Goal: Task Accomplishment & Management: Manage account settings

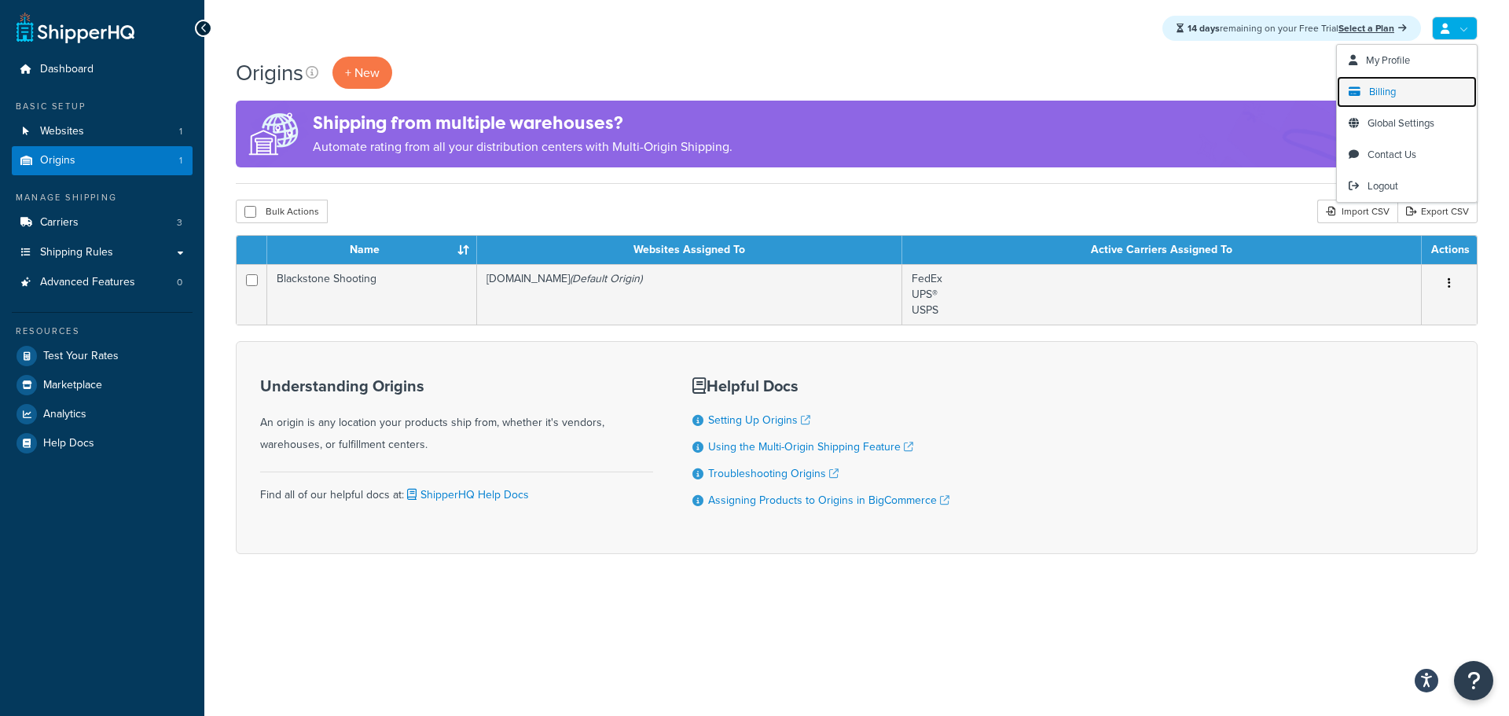
click at [1375, 94] on span "Billing" at bounding box center [1382, 91] width 27 height 15
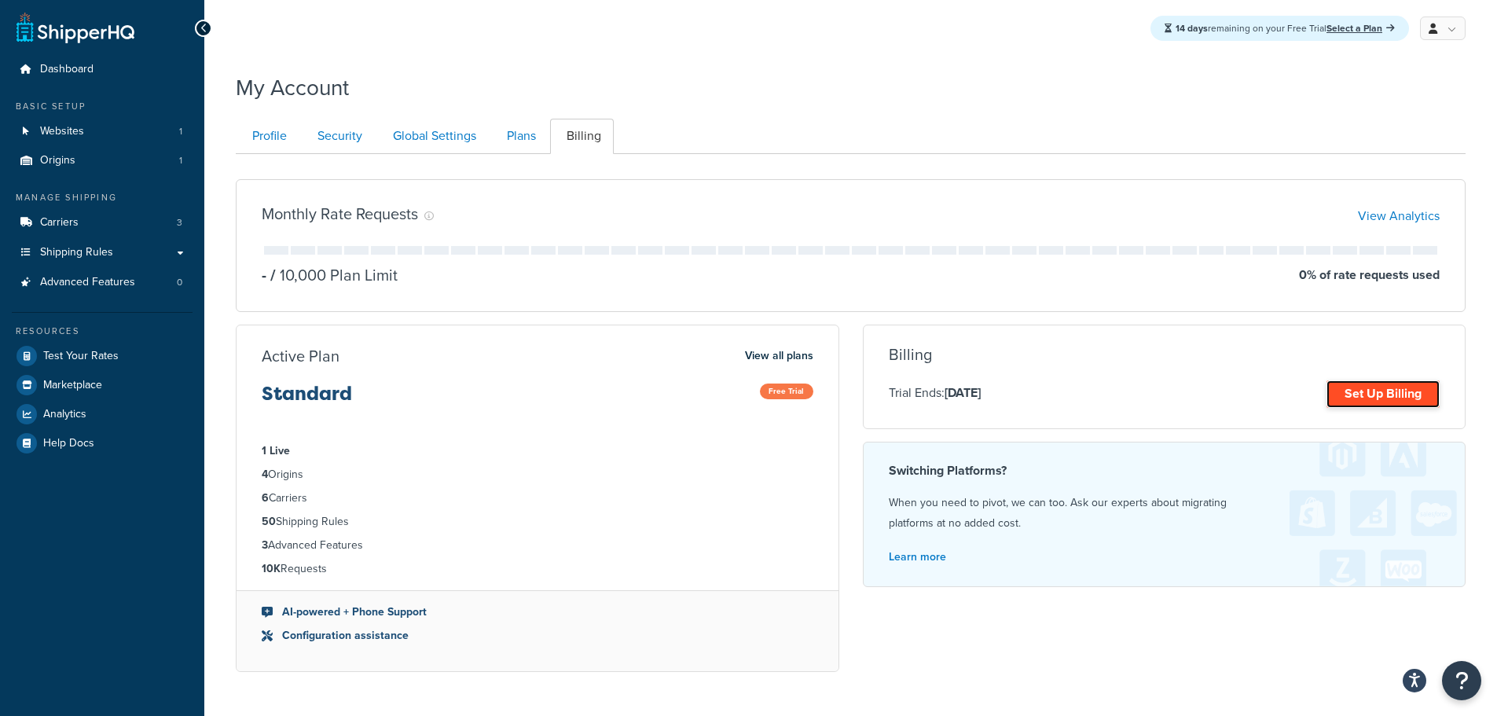
click at [1359, 394] on link "Set Up Billing" at bounding box center [1382, 394] width 113 height 28
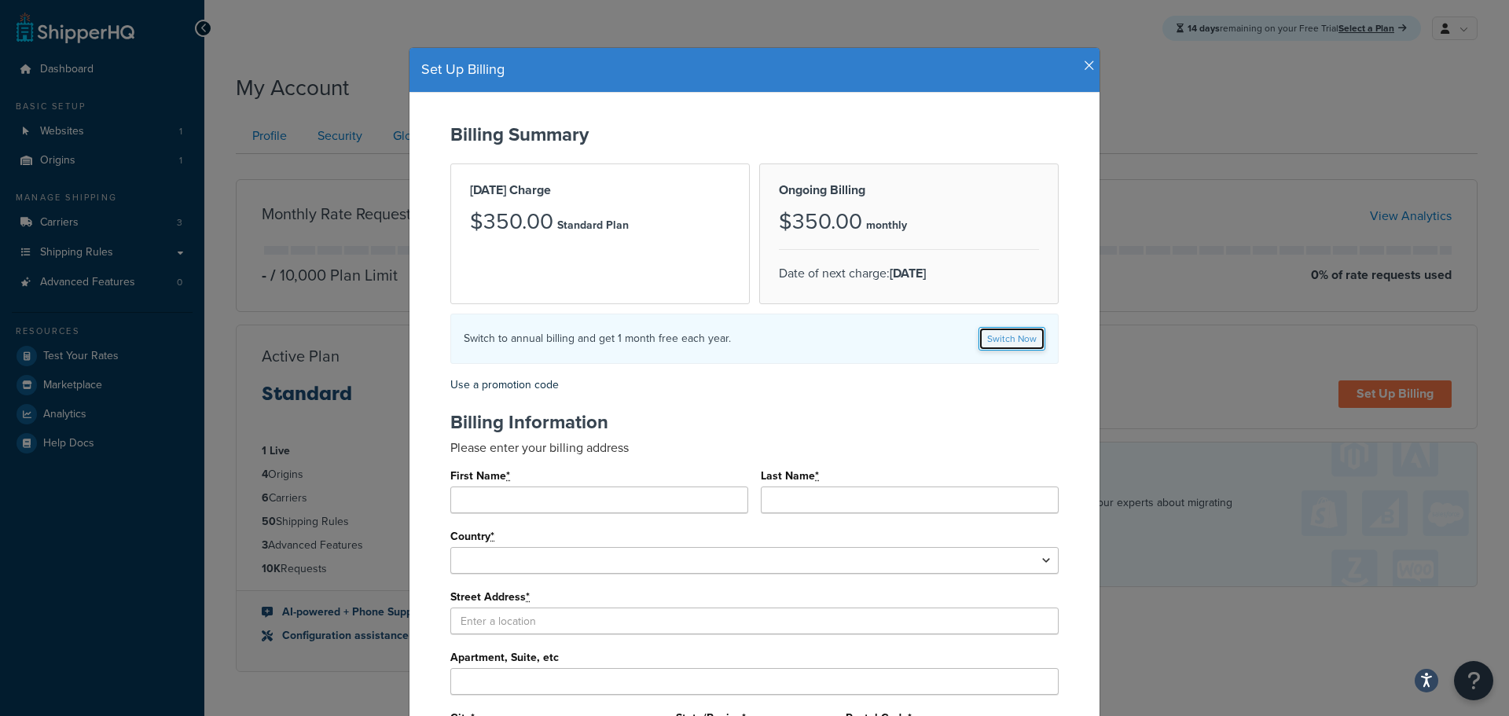
click at [1011, 336] on link "Switch Now" at bounding box center [1011, 339] width 67 height 24
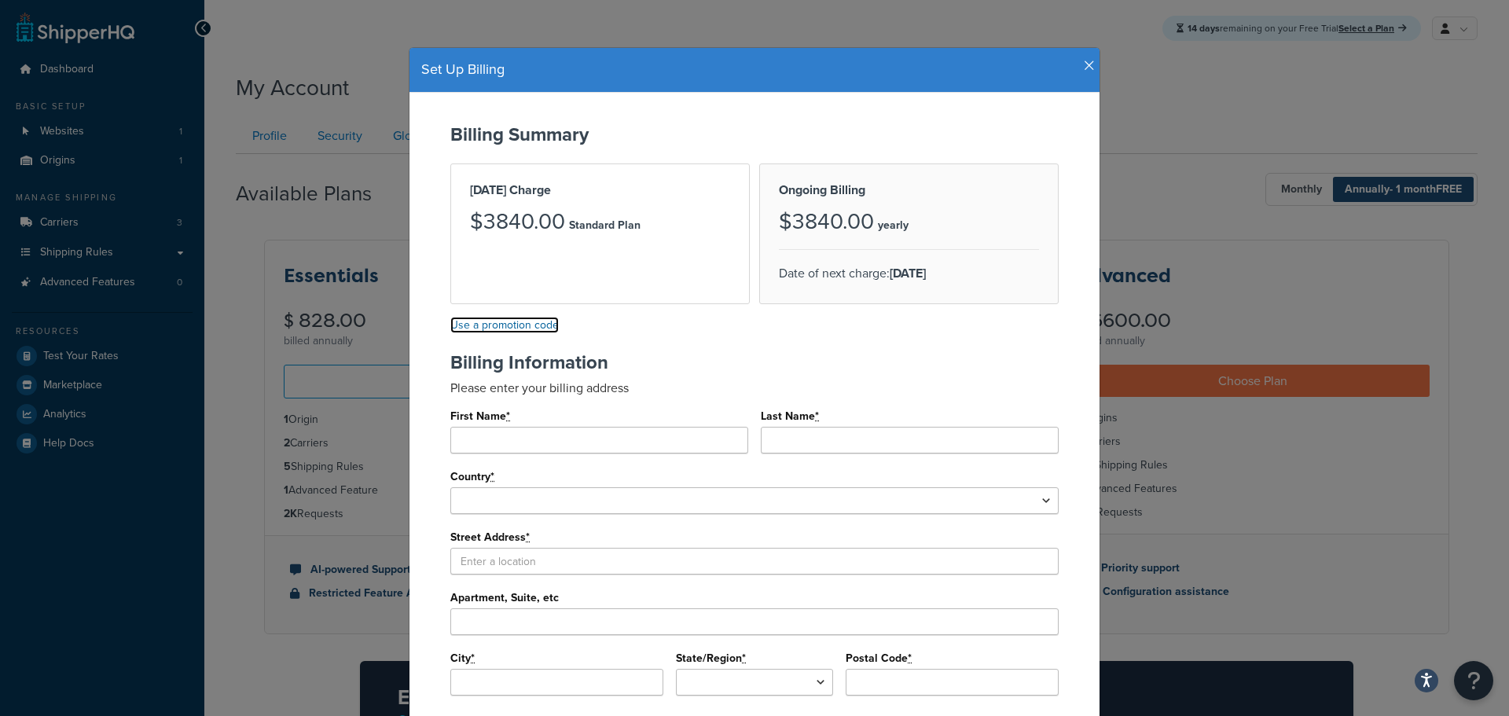
click at [499, 325] on link "Use a promotion code" at bounding box center [504, 325] width 108 height 17
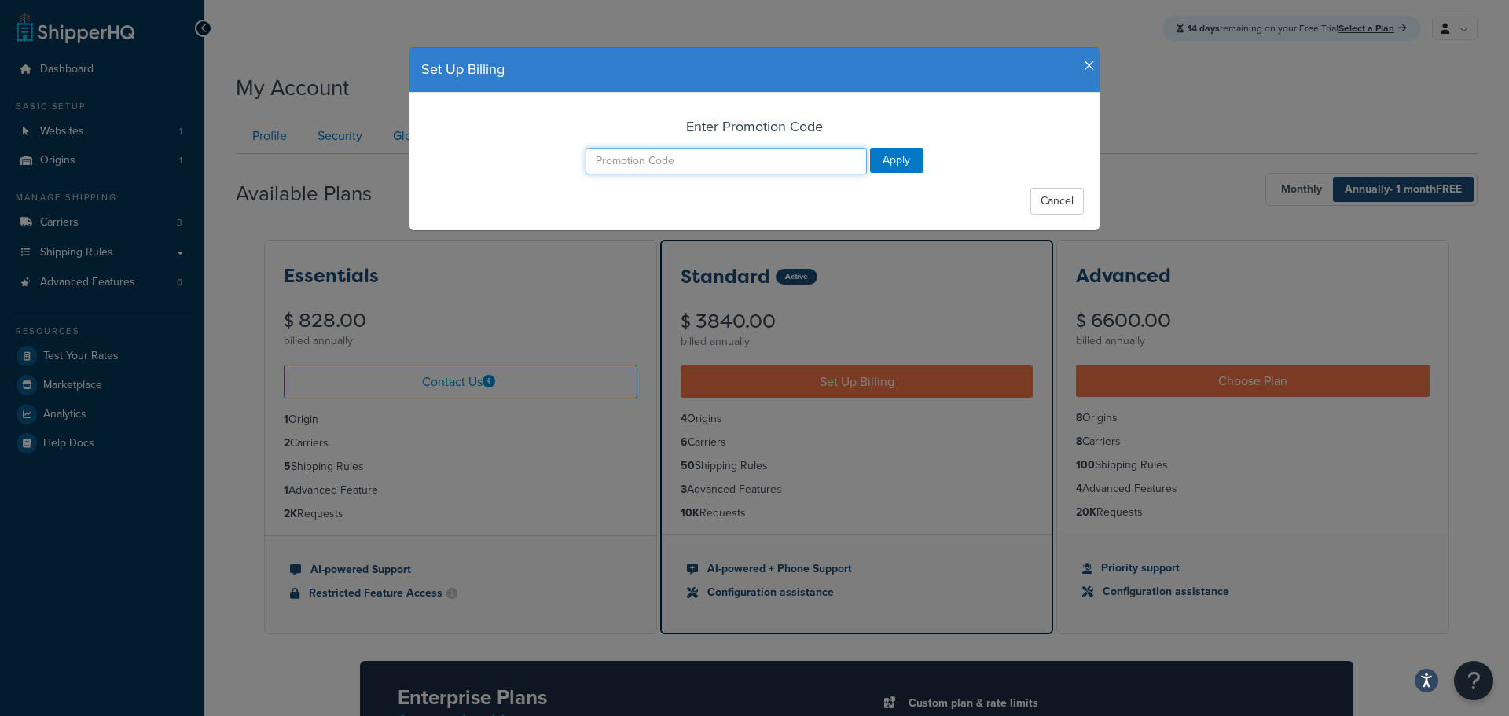
click at [655, 158] on input "text" at bounding box center [725, 161] width 281 height 27
paste input "690_one_time_usd"
type input "690_one_time_usd"
click at [883, 161] on input "Apply" at bounding box center [896, 160] width 53 height 25
